Goal: Task Accomplishment & Management: Manage account settings

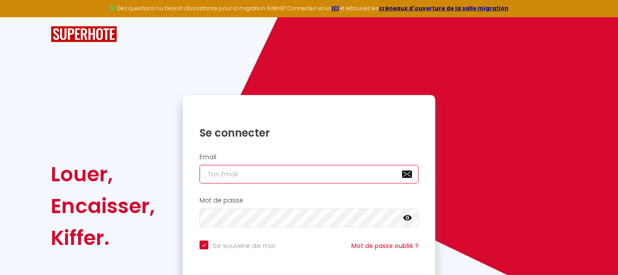
click at [274, 176] on input "email" at bounding box center [308, 174] width 219 height 19
type input "f"
checkbox input "true"
type input "f."
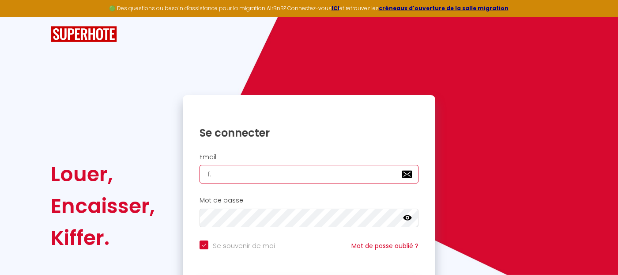
checkbox input "true"
type input "f.b"
checkbox input "true"
type input "[DOMAIN_NAME]"
checkbox input "true"
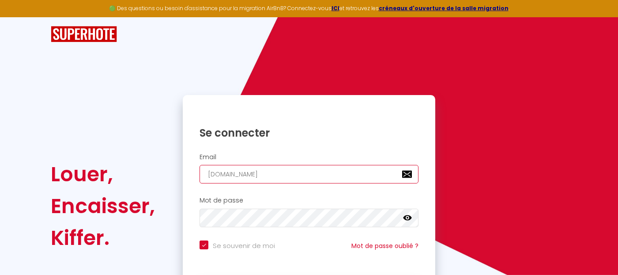
type input "f.ber"
checkbox input "true"
type input "f.bern"
checkbox input "true"
type input "[PERSON_NAME]"
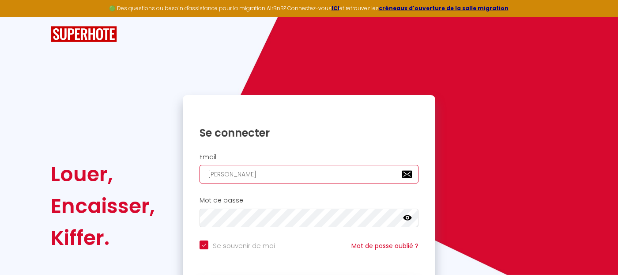
checkbox input "true"
type input "[PERSON_NAME]"
checkbox input "true"
type input "[PERSON_NAME]"
checkbox input "true"
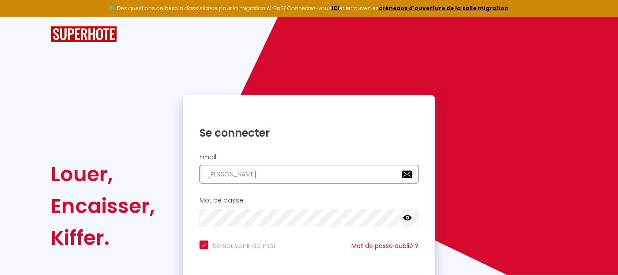
type input "[PERSON_NAME]"
checkbox input "true"
type input "f.bernardea"
checkbox input "true"
type input "[PERSON_NAME]"
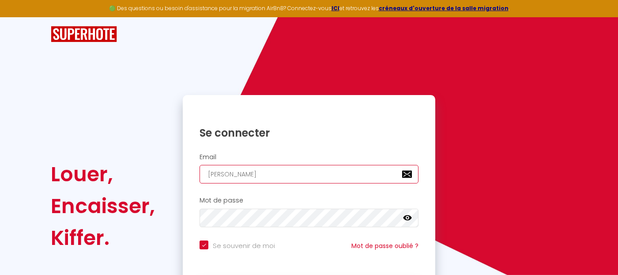
checkbox input "true"
type input "[PERSON_NAME]@"
checkbox input "true"
type input "[PERSON_NAME]@o"
checkbox input "true"
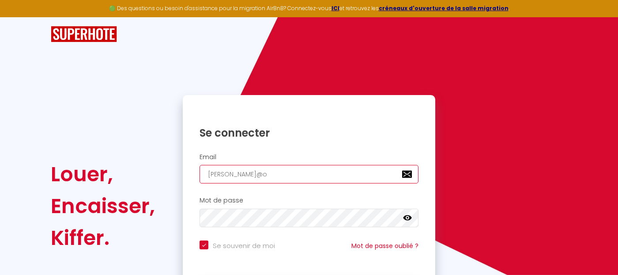
type input "[PERSON_NAME]@or"
checkbox input "true"
type input "[PERSON_NAME]@[PERSON_NAME]"
checkbox input "true"
type input "[PERSON_NAME]@[PERSON_NAME]"
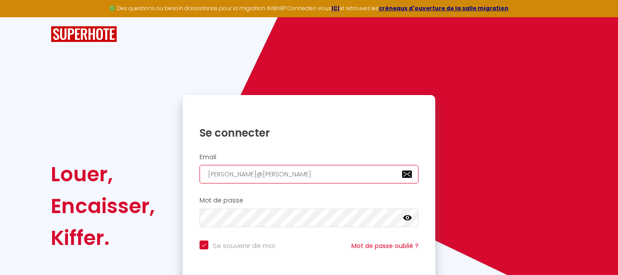
checkbox input "true"
type input "[PERSON_NAME]@orang"
checkbox input "true"
type input "[PERSON_NAME][EMAIL_ADDRESS]"
checkbox input "true"
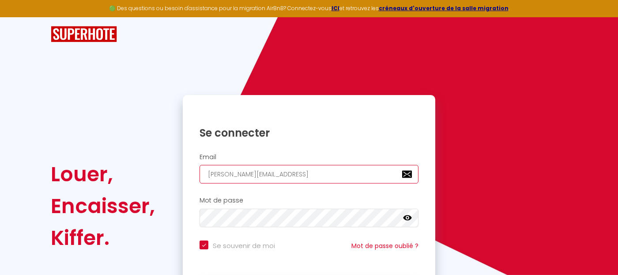
type input "[PERSON_NAME][EMAIL_ADDRESS]."
checkbox input "true"
type input "[PERSON_NAME]@orange.f"
checkbox input "true"
type input "[PERSON_NAME][EMAIL_ADDRESS][DOMAIN_NAME]"
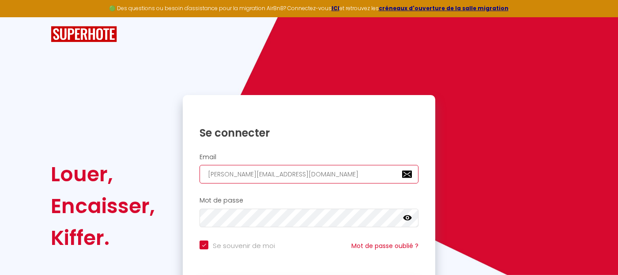
checkbox input "true"
type input "[PERSON_NAME][EMAIL_ADDRESS][DOMAIN_NAME]"
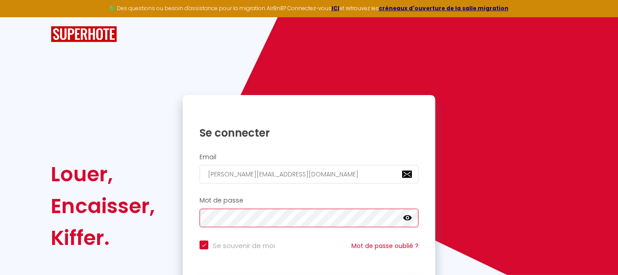
checkbox input "true"
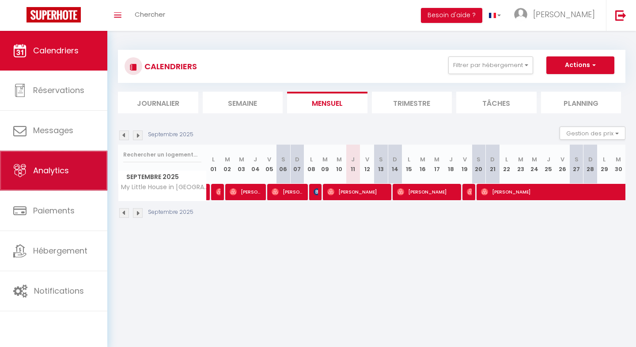
click at [49, 173] on span "Analytics" at bounding box center [51, 170] width 36 height 11
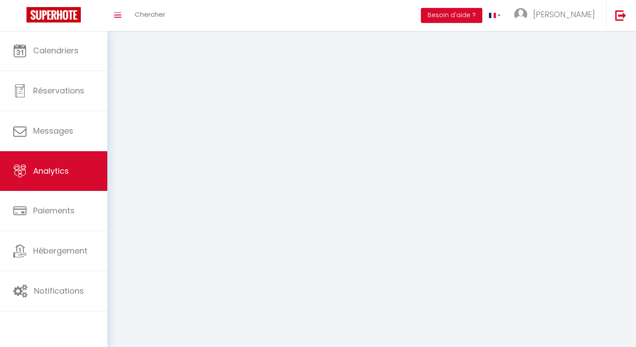
select select "2025"
select select "9"
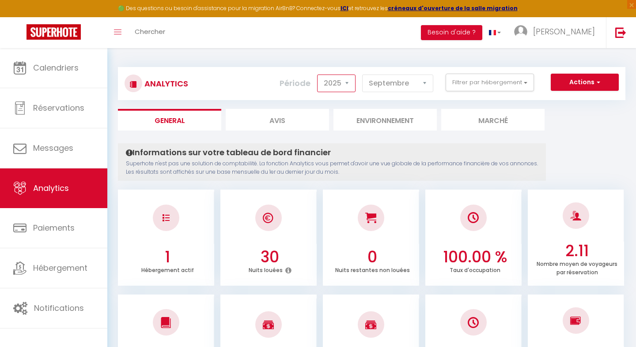
click at [344, 83] on select "2014 2015 2016 2017 2018 2019 2020 2021 2022 2023 2024 2025 2026 2027" at bounding box center [336, 84] width 38 height 18
select select "2026"
click option "2026" at bounding box center [0, 0] width 0 height 0
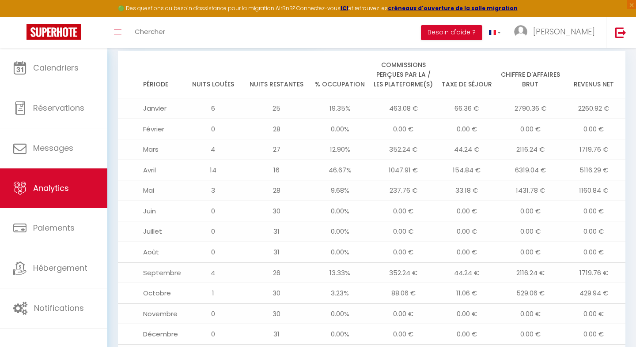
scroll to position [905, 0]
click at [617, 5] on span "×" at bounding box center [631, 4] width 9 height 9
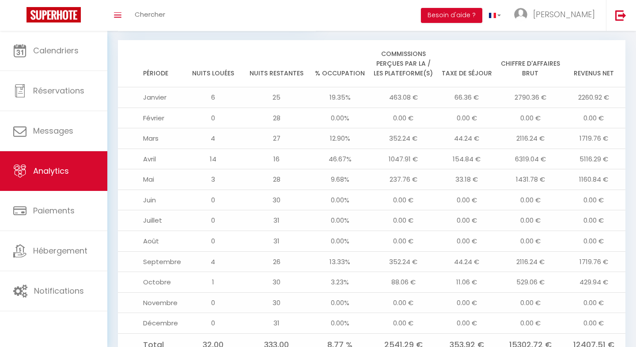
scroll to position [898, 0]
